Goal: Information Seeking & Learning: Learn about a topic

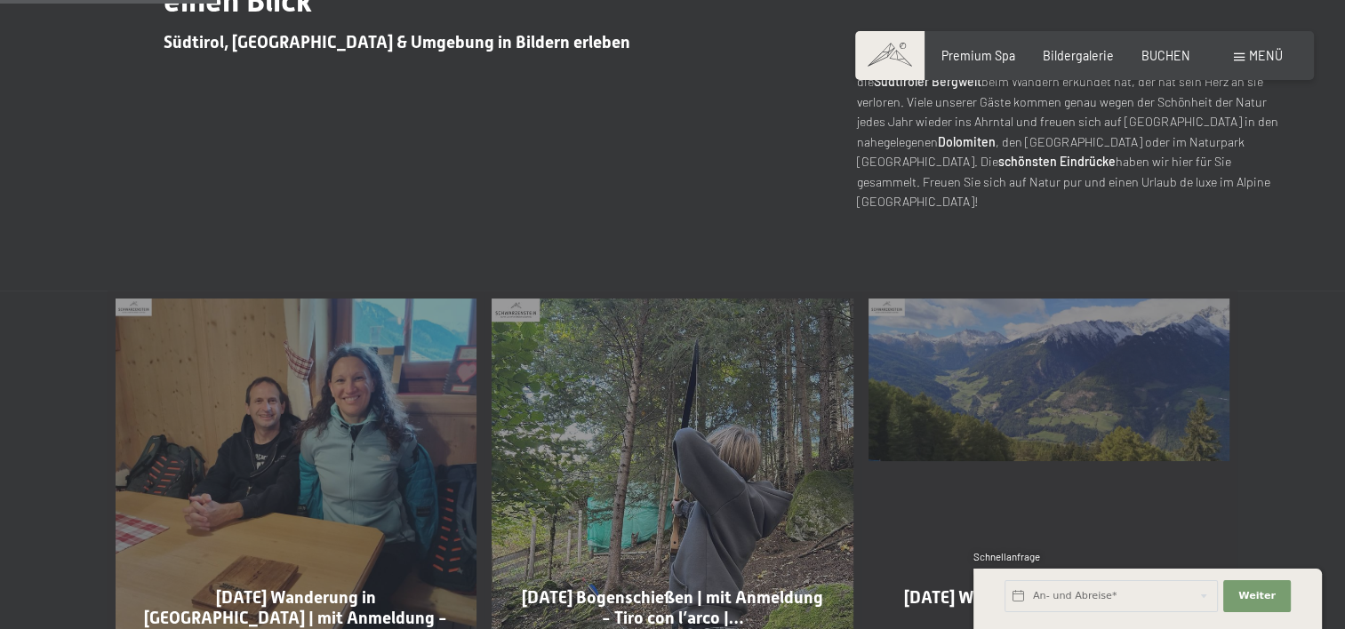
scroll to position [1067, 0]
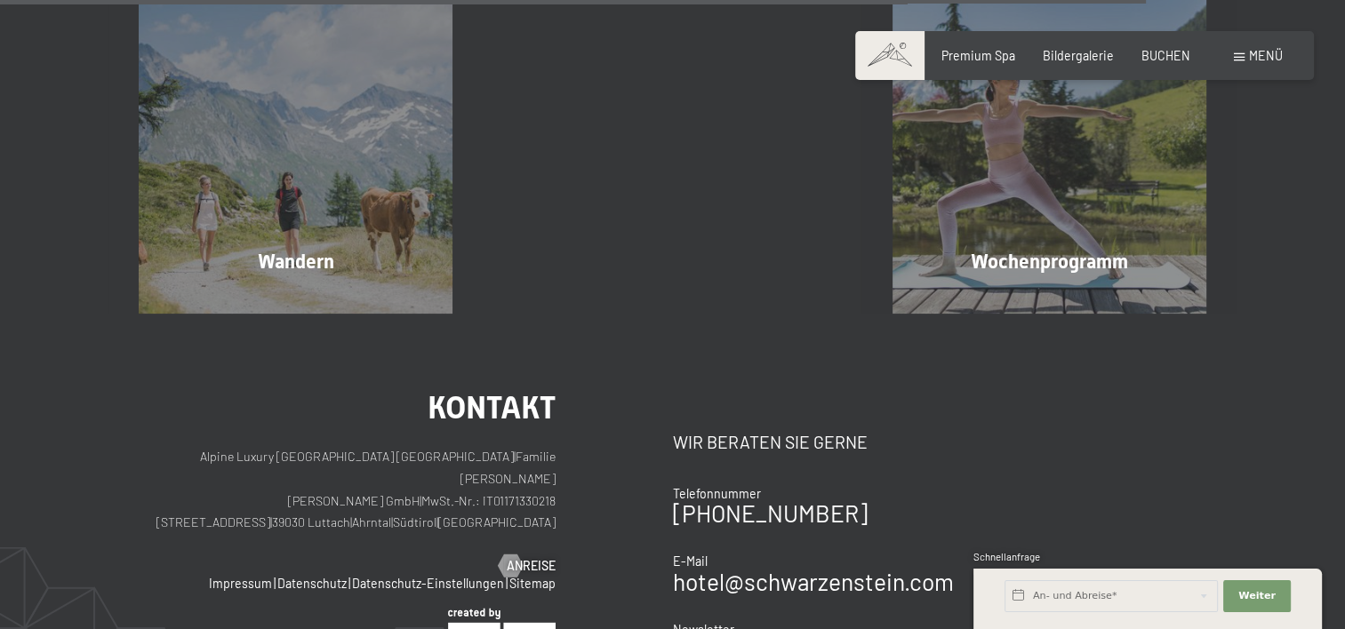
scroll to position [2044, 0]
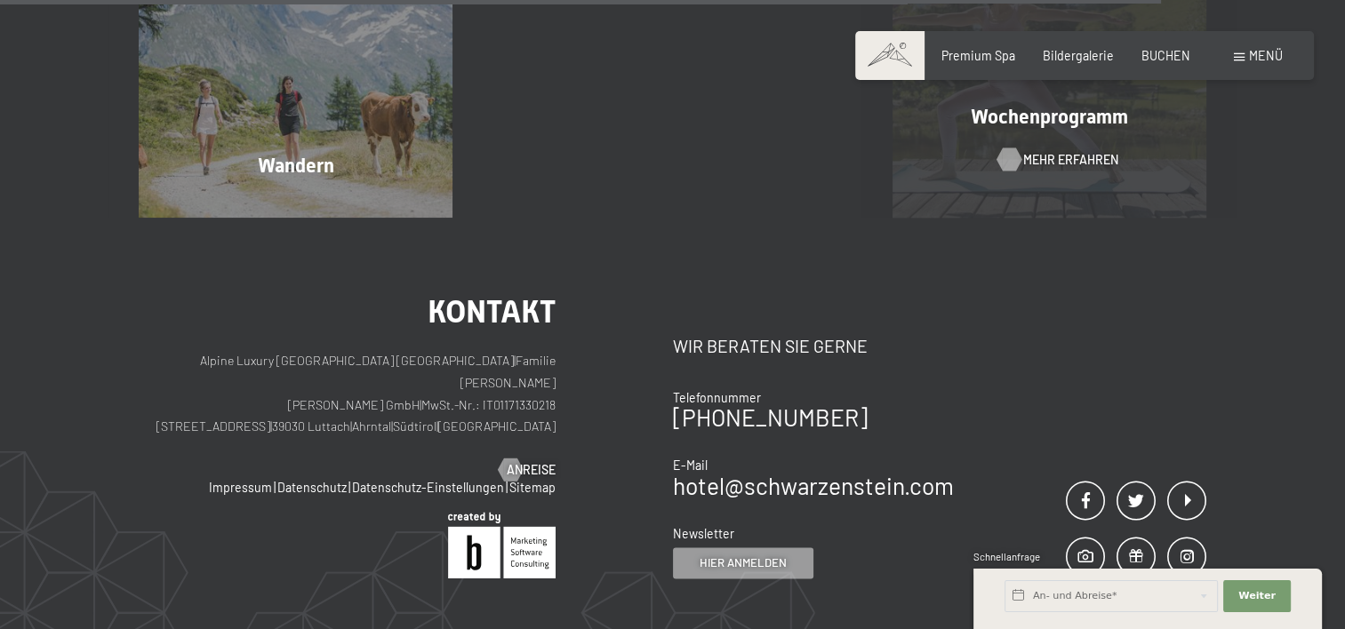
click at [1036, 167] on span "Mehr erfahren" at bounding box center [1070, 160] width 95 height 18
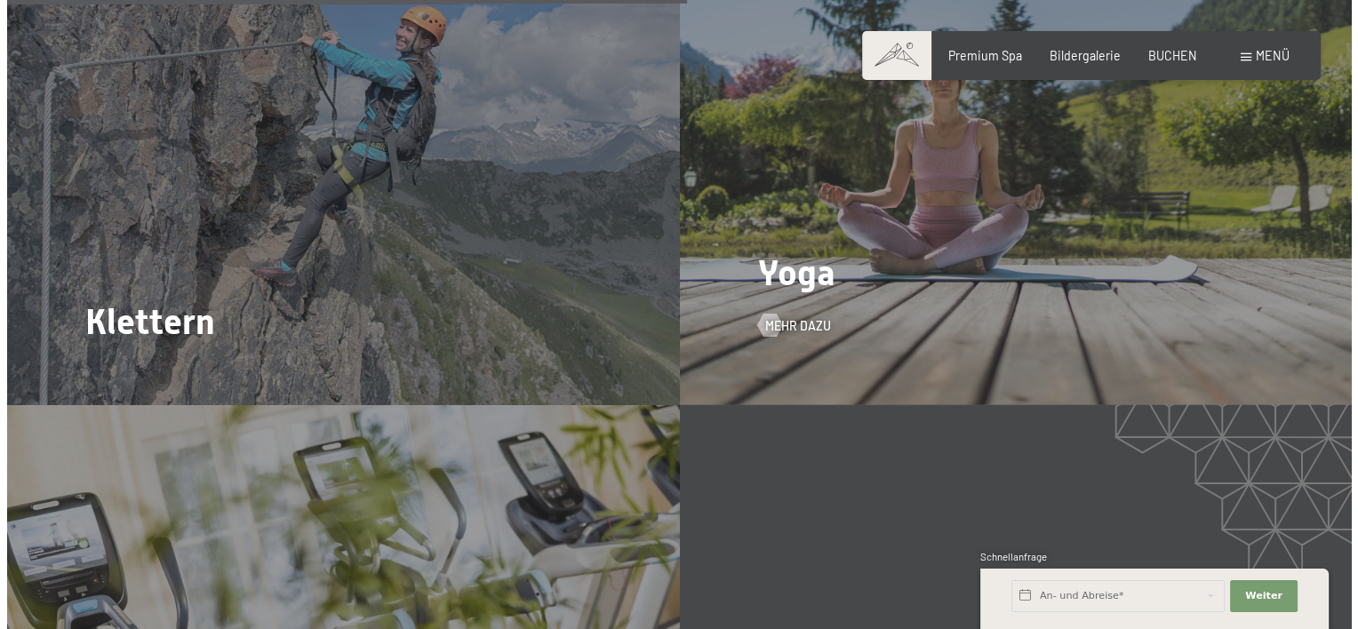
scroll to position [3467, 0]
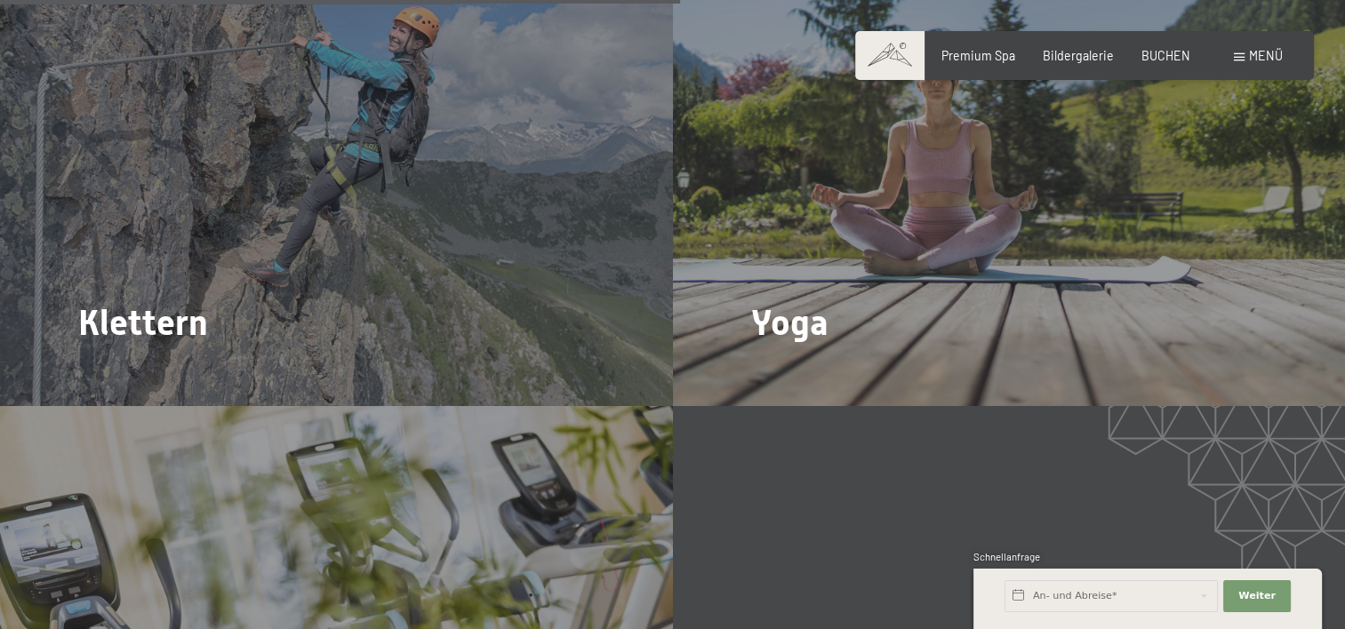
click at [788, 367] on span "Mehr dazu" at bounding box center [791, 376] width 66 height 18
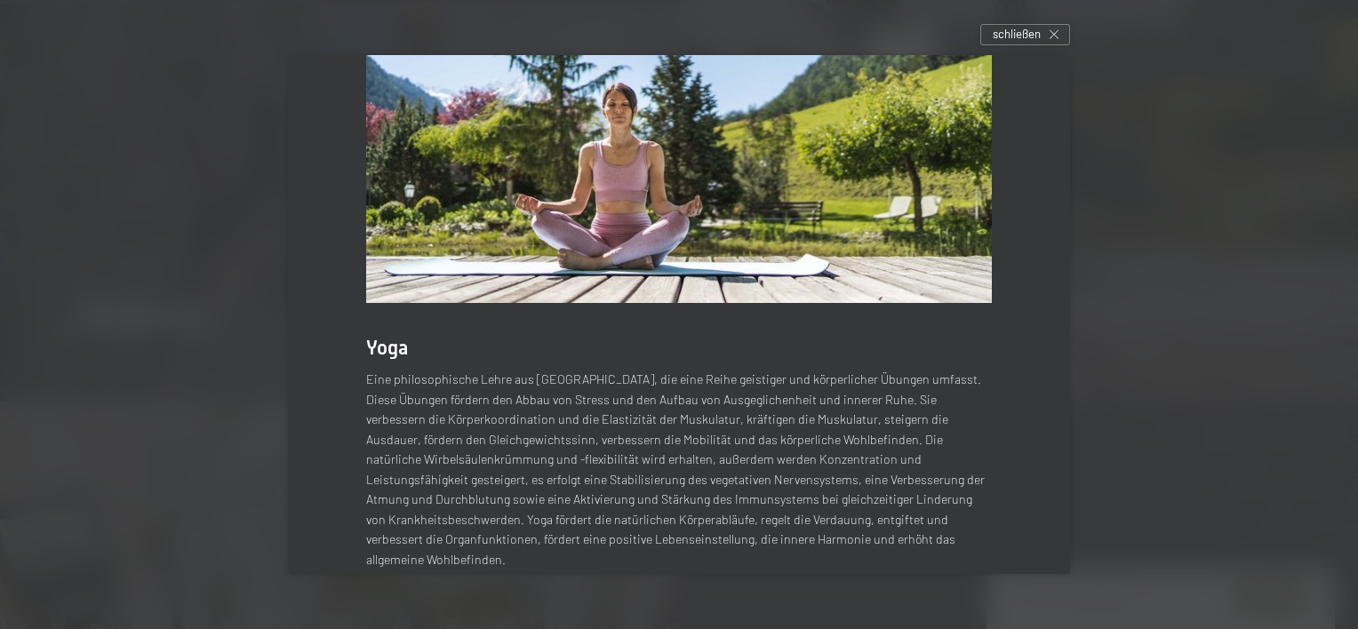
scroll to position [84, 0]
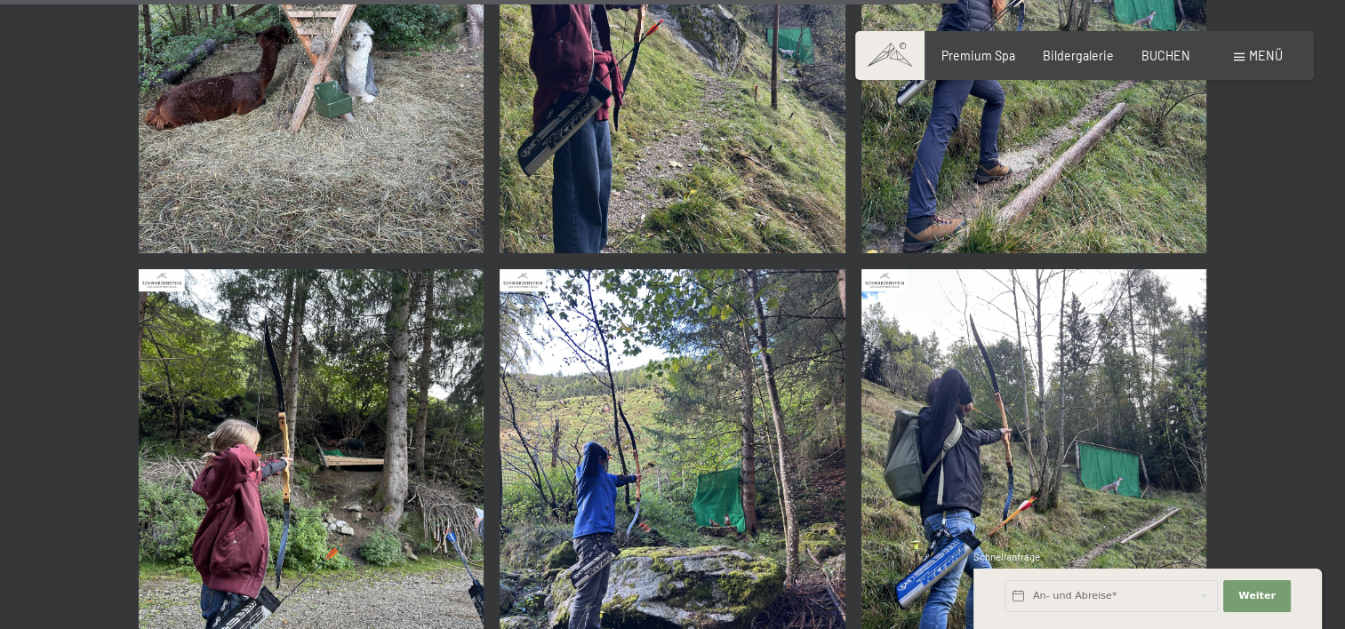
scroll to position [4267, 0]
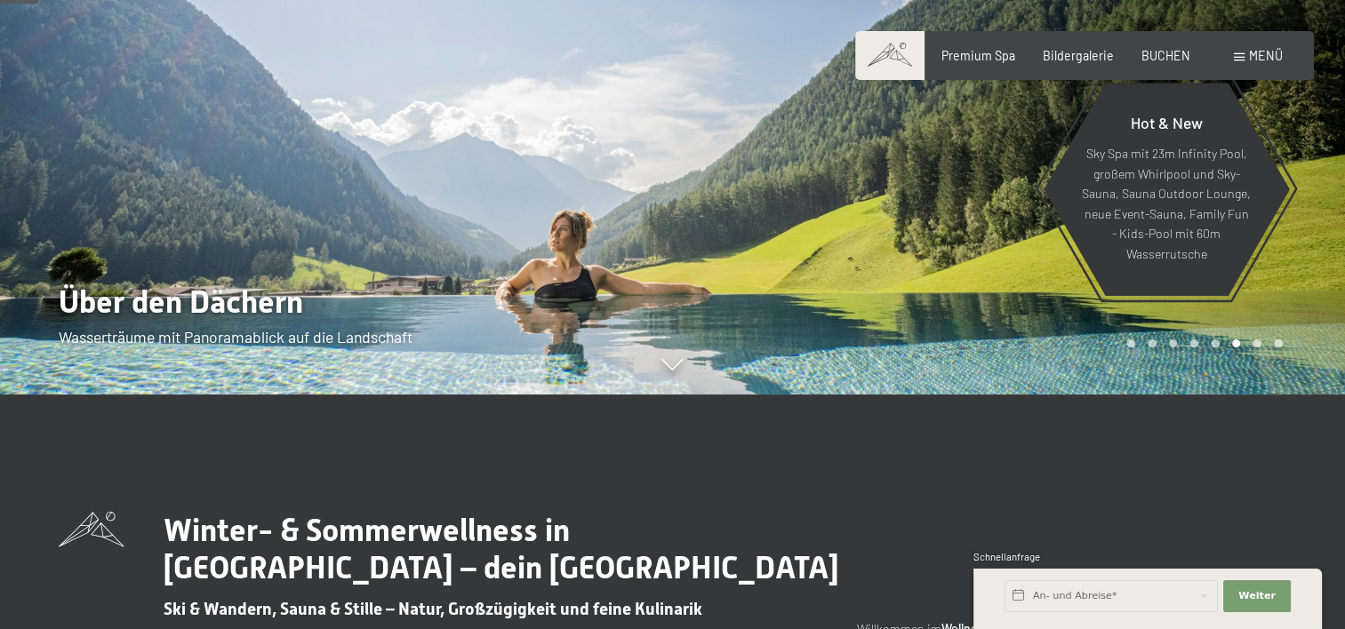
scroll to position [267, 0]
